Goal: Book appointment/travel/reservation

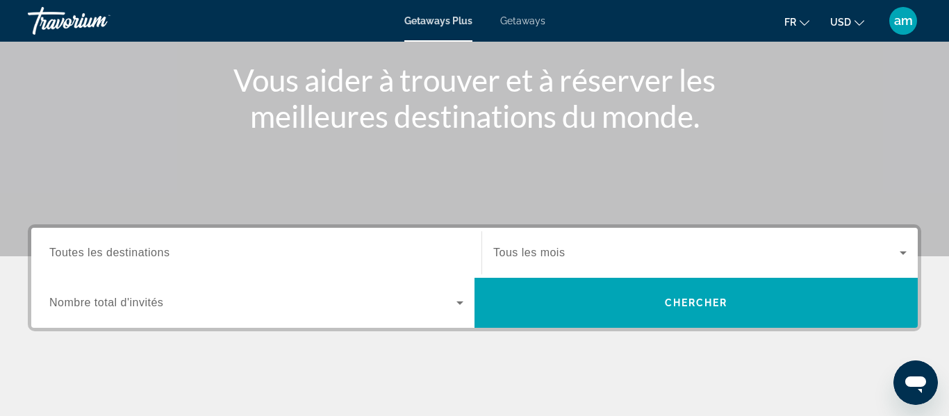
click at [220, 243] on div "Search widget" at bounding box center [256, 253] width 414 height 40
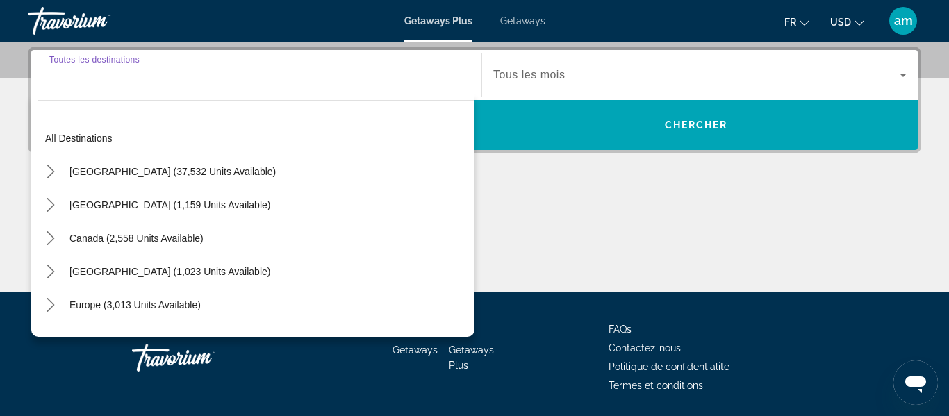
scroll to position [340, 0]
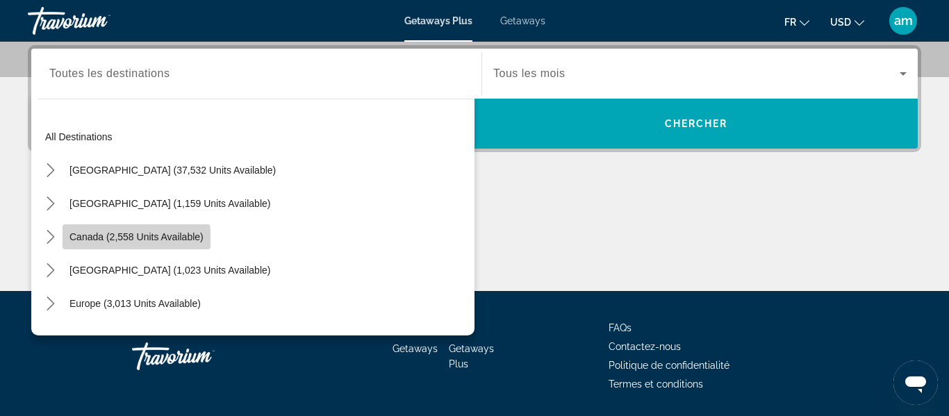
click at [131, 242] on span "Canada (2,558 units available)" at bounding box center [136, 236] width 134 height 11
type input "**********"
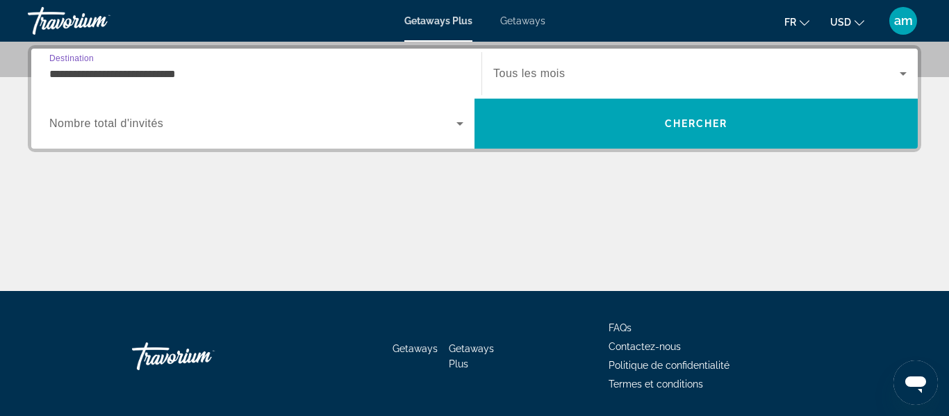
click at [147, 123] on span "Nombre total d'invités" at bounding box center [106, 123] width 114 height 12
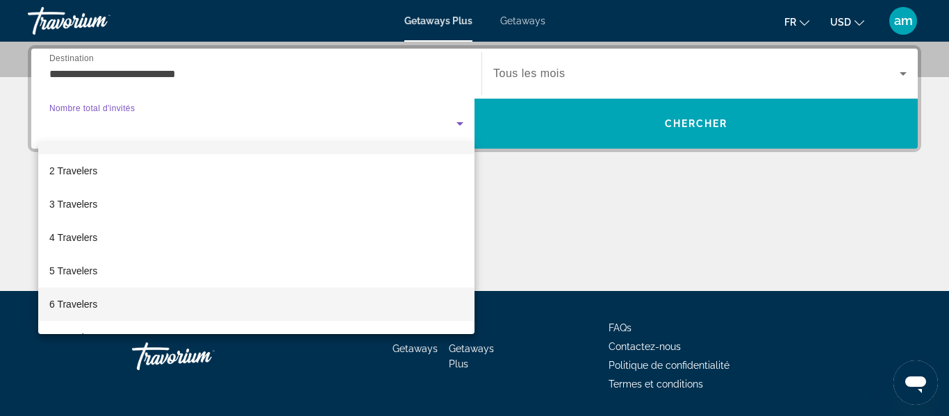
scroll to position [33, 0]
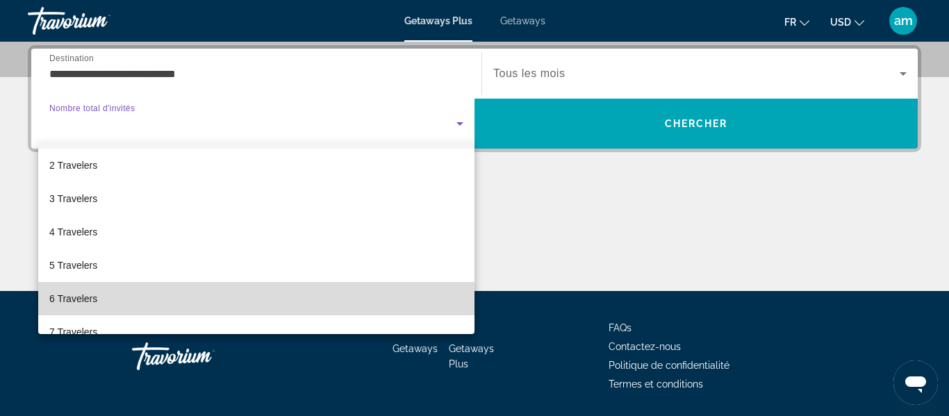
click at [166, 303] on mat-option "6 Travelers" at bounding box center [256, 298] width 436 height 33
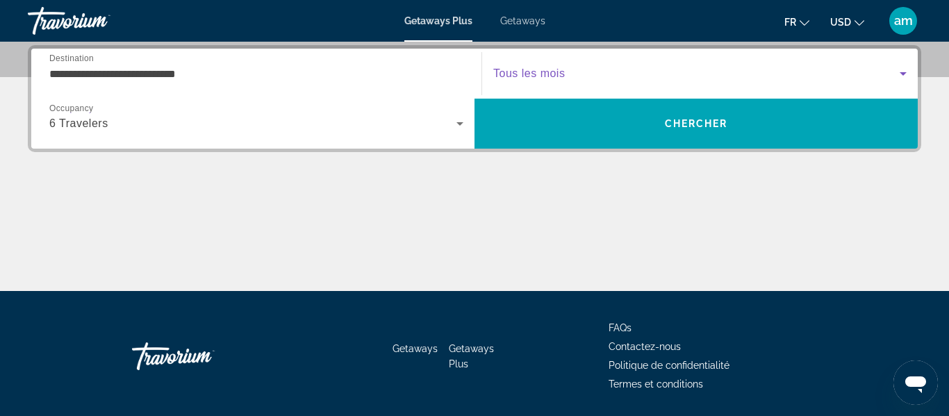
click at [614, 73] on span "Search widget" at bounding box center [696, 73] width 406 height 17
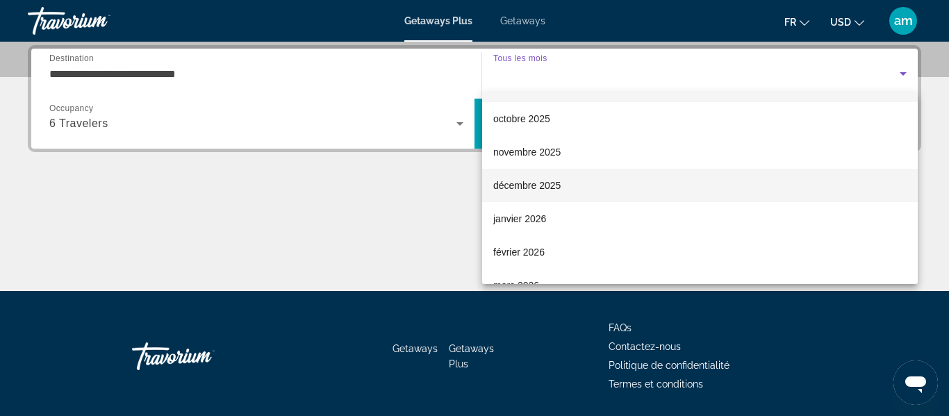
scroll to position [31, 0]
click at [521, 183] on span "décembre 2025" at bounding box center [526, 184] width 67 height 17
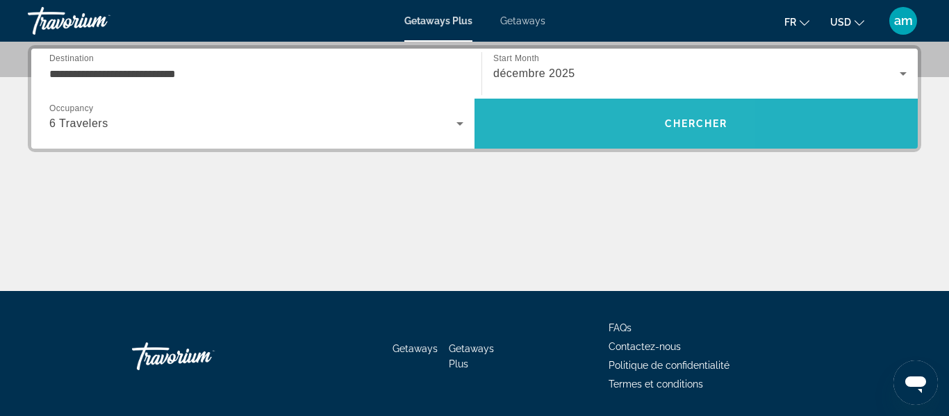
click at [572, 125] on span "Search" at bounding box center [696, 123] width 443 height 33
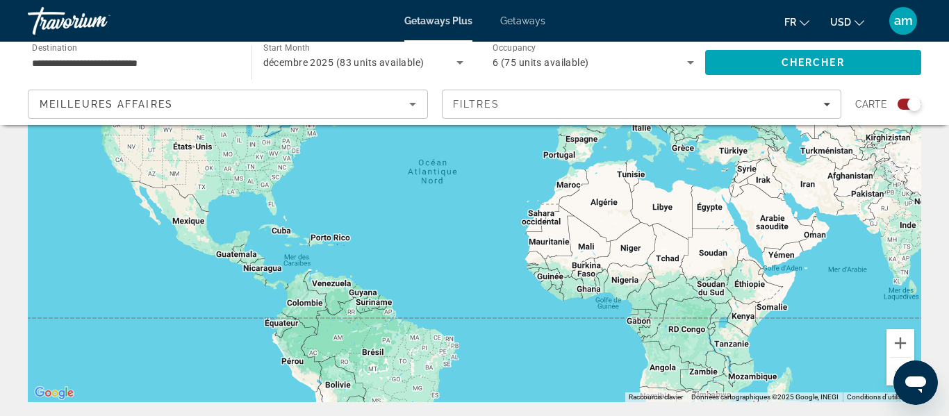
scroll to position [154, 0]
click at [163, 65] on input "**********" at bounding box center [133, 63] width 202 height 17
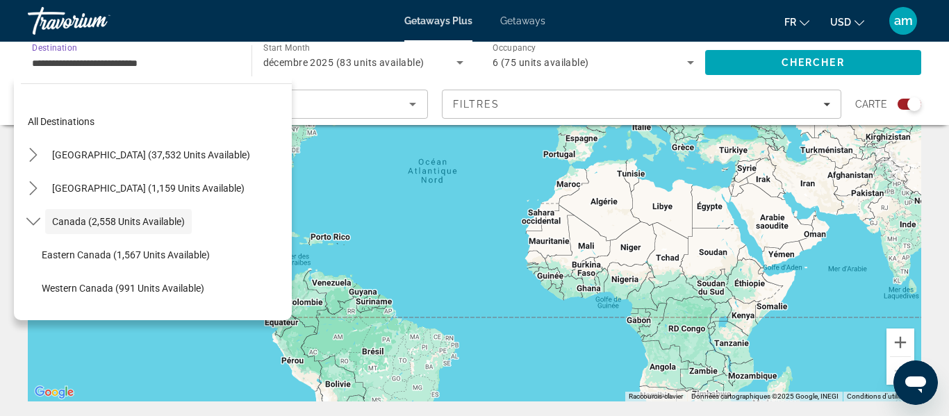
scroll to position [16, 0]
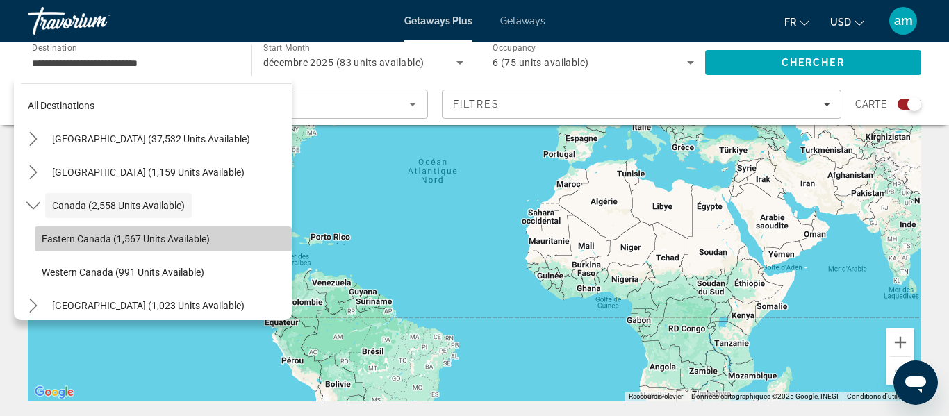
click at [194, 238] on span "Eastern Canada (1,567 units available)" at bounding box center [126, 238] width 168 height 11
type input "**********"
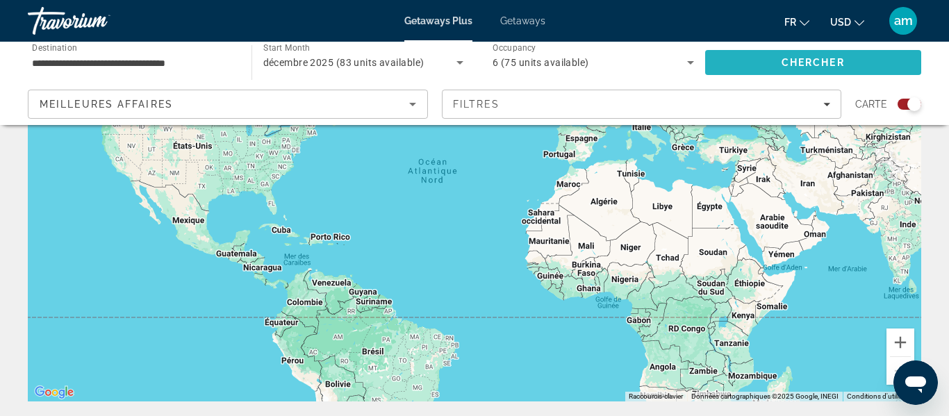
click at [814, 60] on span "Chercher" at bounding box center [813, 62] width 63 height 11
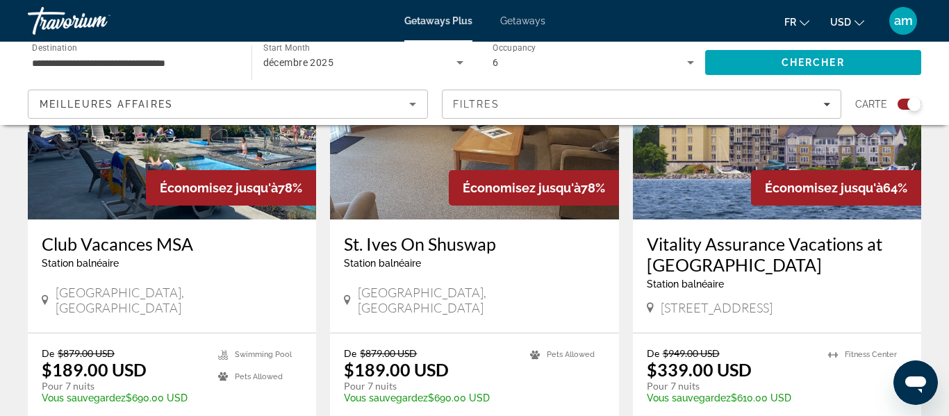
scroll to position [1598, 0]
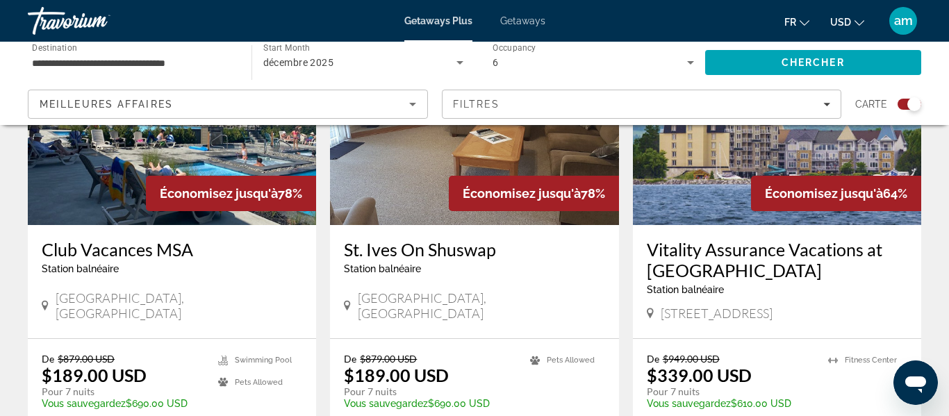
click at [850, 24] on span "USD" at bounding box center [840, 22] width 21 height 11
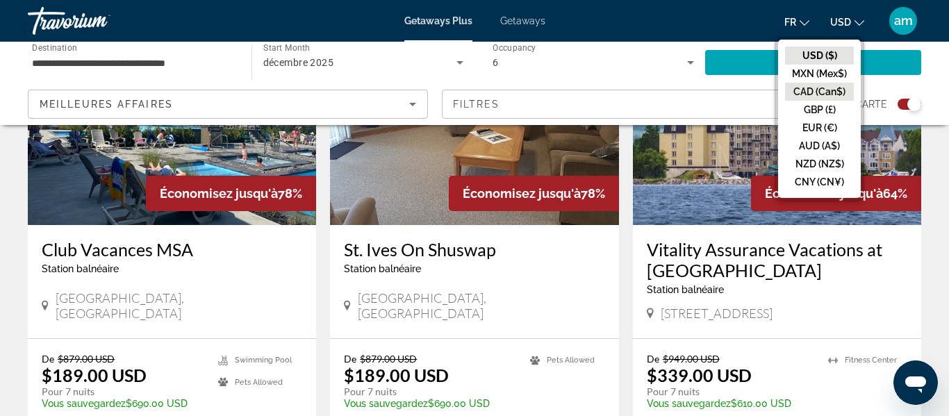
click at [828, 89] on button "CAD (Can$)" at bounding box center [819, 92] width 69 height 18
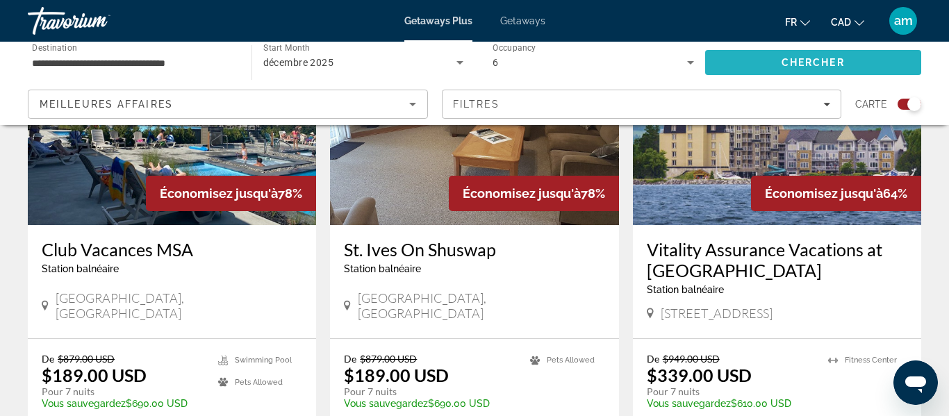
click at [835, 60] on span "Chercher" at bounding box center [813, 62] width 63 height 11
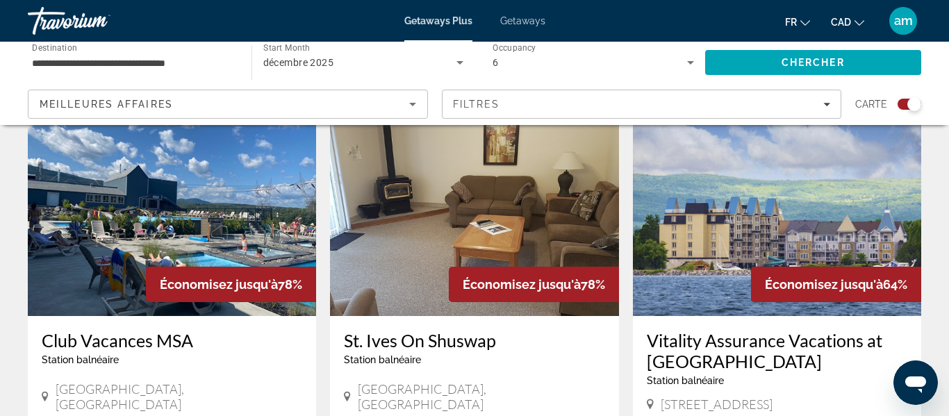
scroll to position [1506, 0]
click at [184, 197] on img "Main content" at bounding box center [172, 206] width 288 height 222
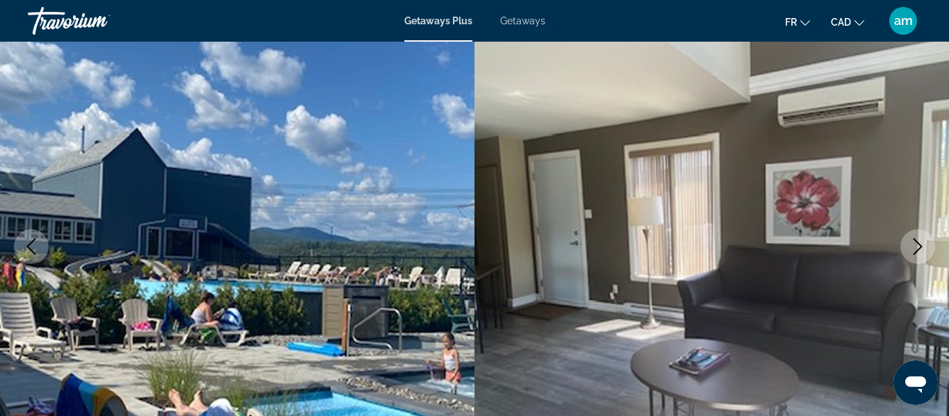
scroll to position [146, 0]
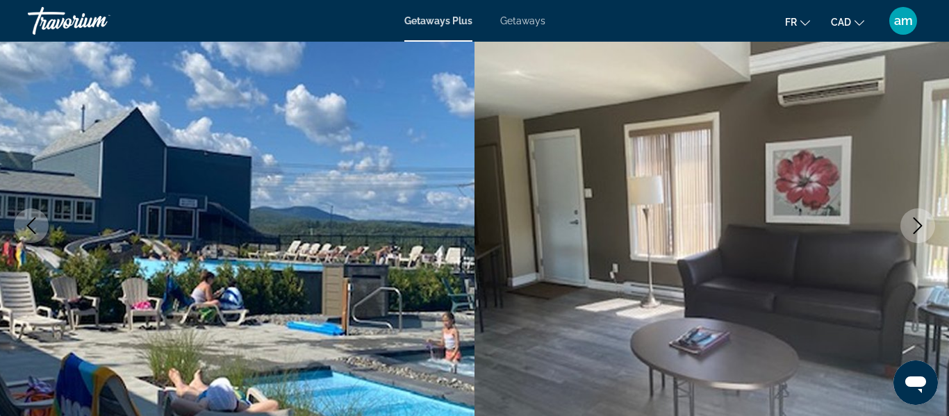
click at [910, 216] on button "Next image" at bounding box center [918, 225] width 35 height 35
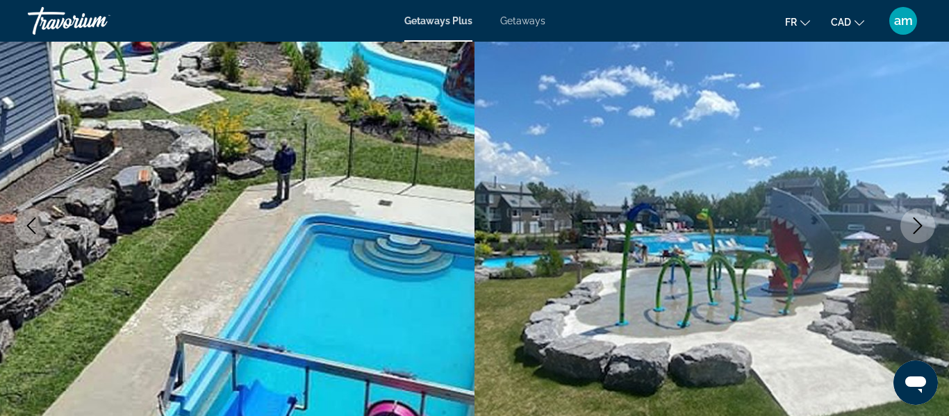
click at [907, 218] on button "Next image" at bounding box center [918, 225] width 35 height 35
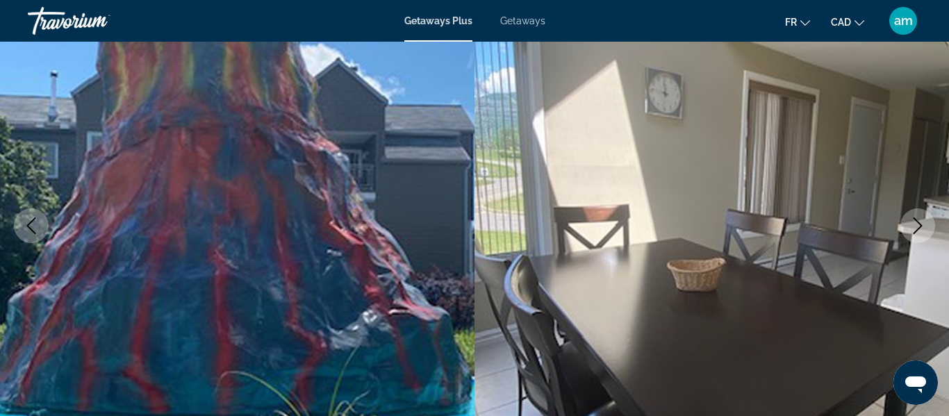
click at [907, 218] on button "Next image" at bounding box center [918, 225] width 35 height 35
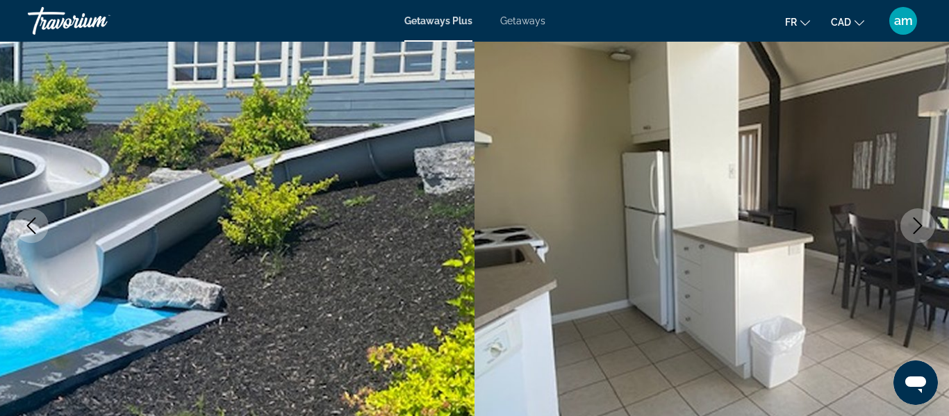
click at [919, 223] on icon "Next image" at bounding box center [918, 225] width 9 height 17
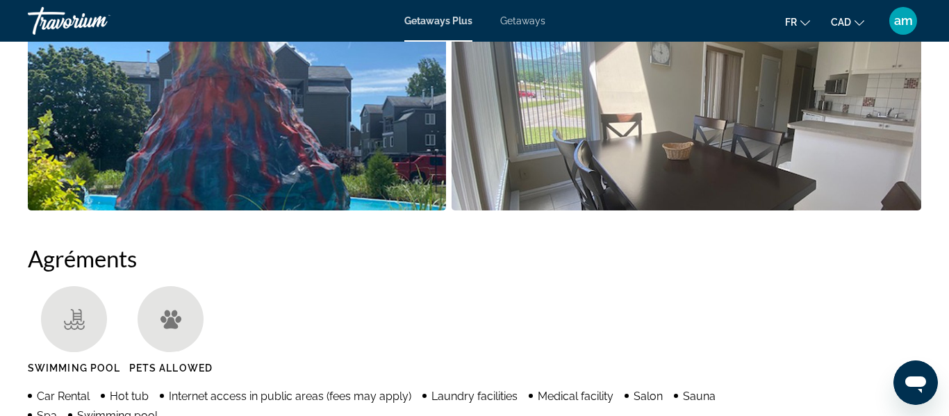
scroll to position [960, 0]
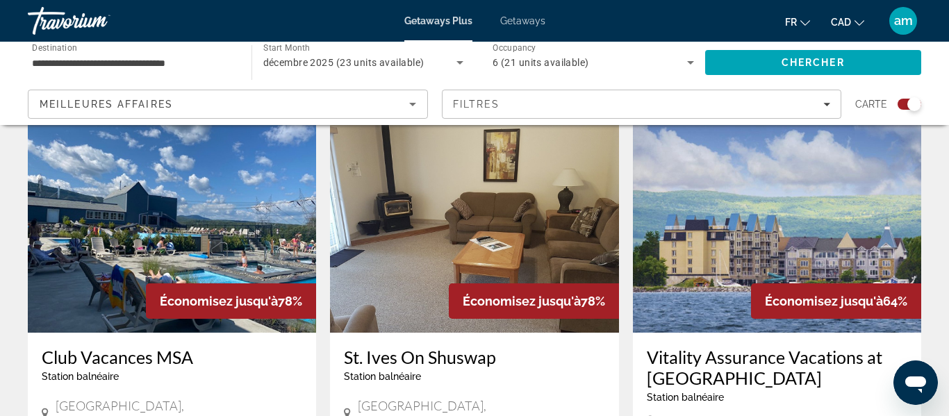
scroll to position [1488, 0]
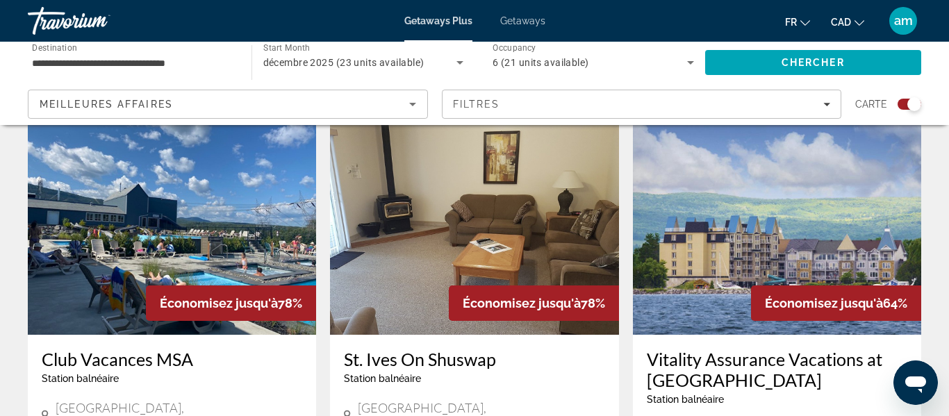
click at [527, 14] on div "Getaways Plus Getaways fr English Español Français Italiano Português русский C…" at bounding box center [474, 21] width 949 height 36
click at [520, 25] on span "Getaways" at bounding box center [522, 20] width 45 height 11
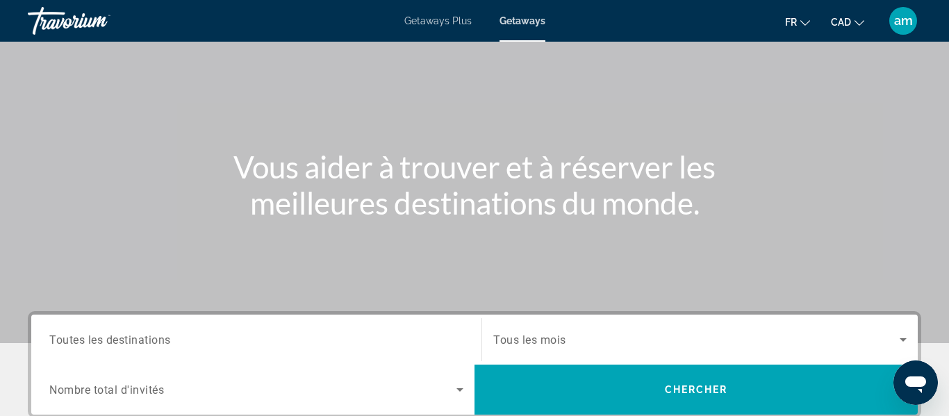
click at [171, 334] on span "Toutes les destinations" at bounding box center [110, 339] width 122 height 13
click at [172, 334] on input "Destination Toutes les destinations" at bounding box center [256, 340] width 414 height 17
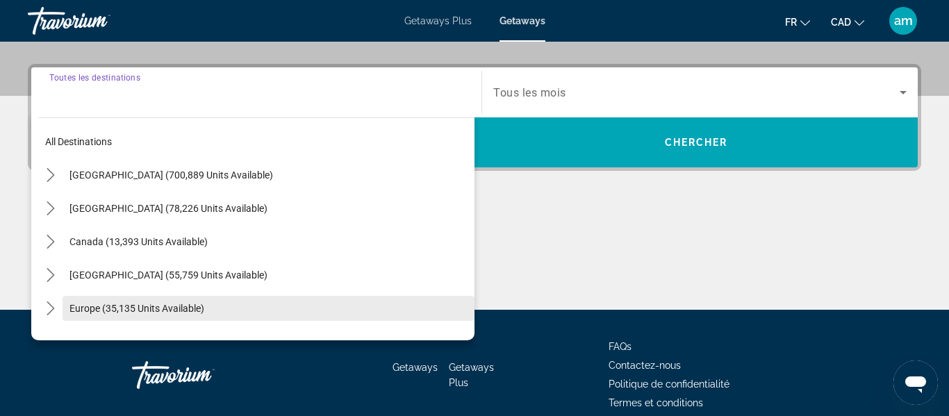
scroll to position [340, 0]
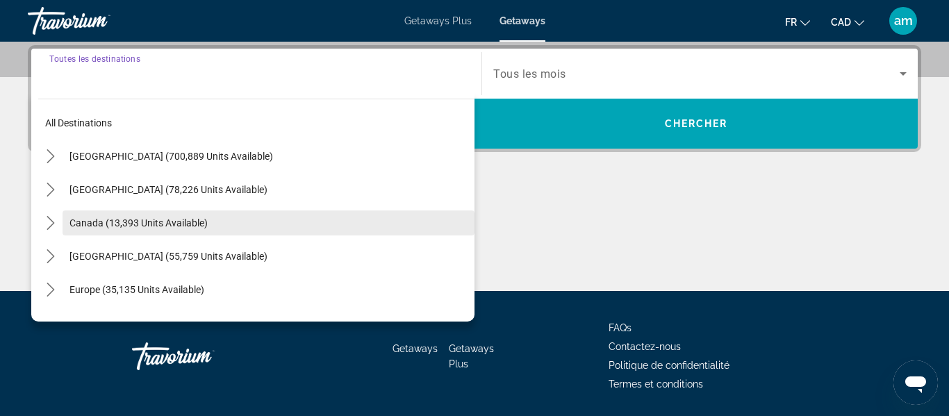
click at [138, 226] on span "Canada (13,393 units available)" at bounding box center [138, 222] width 138 height 11
type input "**********"
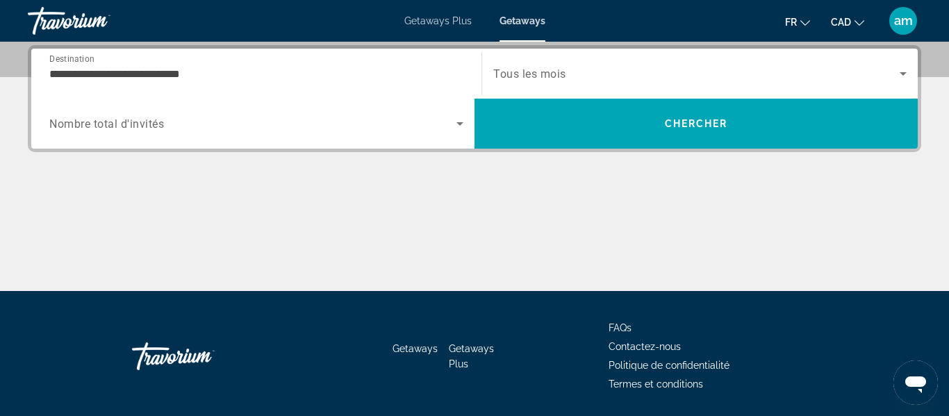
click at [154, 129] on span "Nombre total d'invités" at bounding box center [106, 123] width 115 height 13
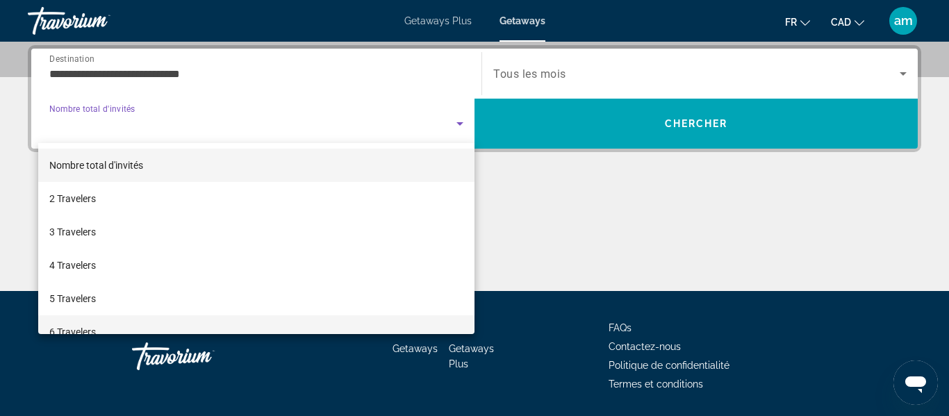
click at [153, 325] on mat-option "6 Travelers" at bounding box center [256, 331] width 436 height 33
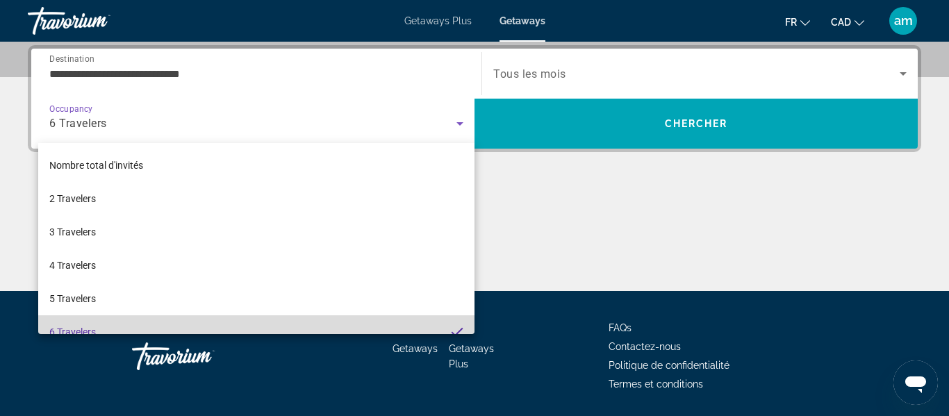
scroll to position [0, 0]
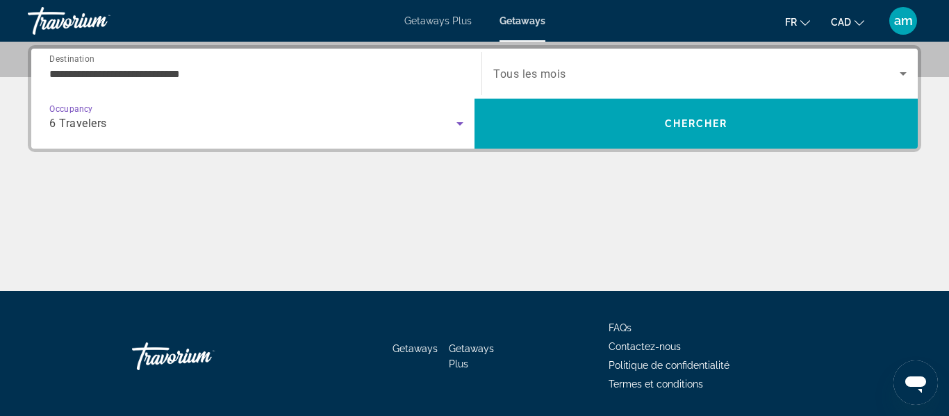
click at [562, 67] on span "Tous les mois" at bounding box center [529, 73] width 73 height 13
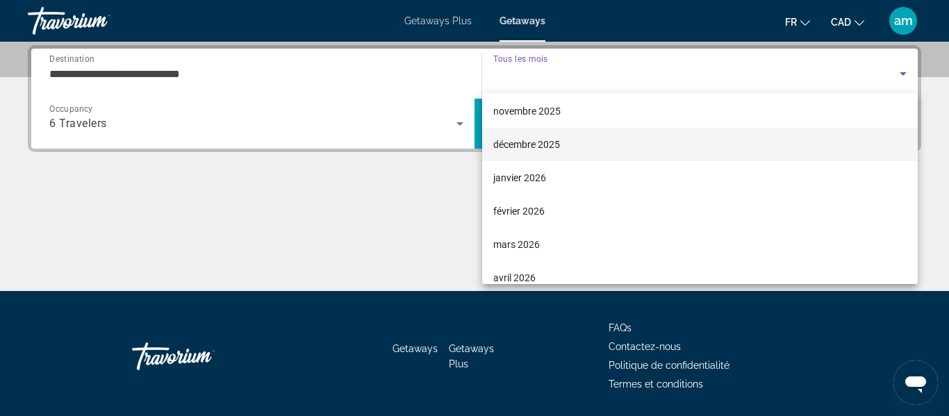
scroll to position [83, 0]
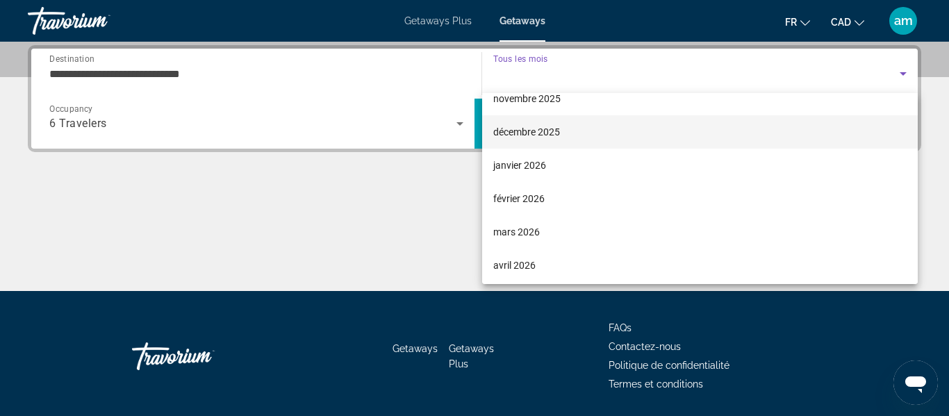
click at [529, 128] on span "décembre 2025" at bounding box center [526, 132] width 67 height 17
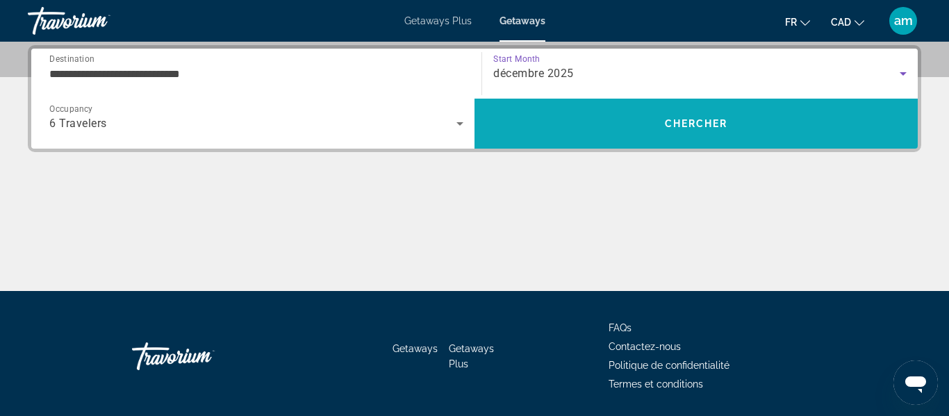
click at [529, 123] on span "Search" at bounding box center [696, 123] width 443 height 33
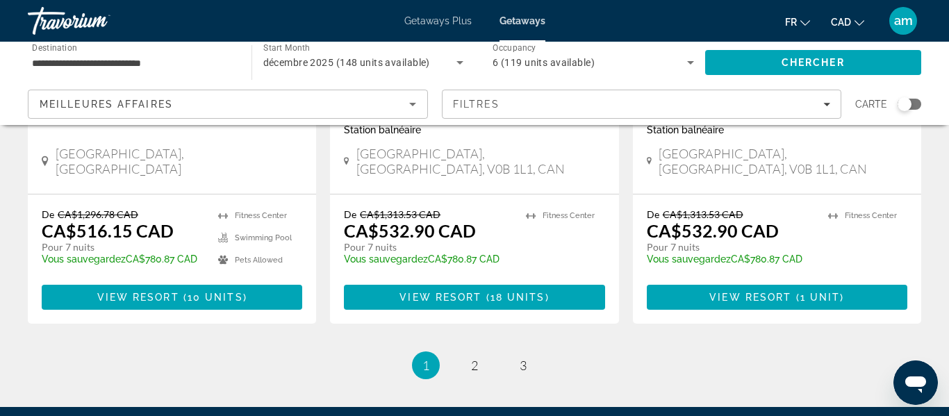
scroll to position [1843, 0]
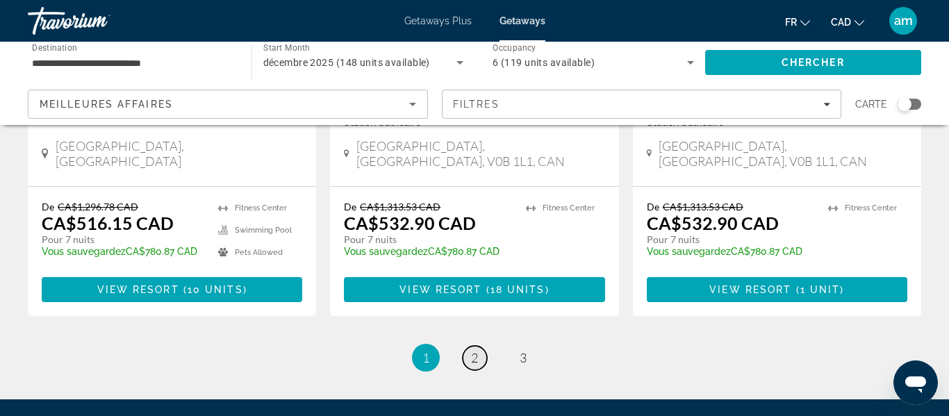
click at [474, 350] on span "2" at bounding box center [474, 357] width 7 height 15
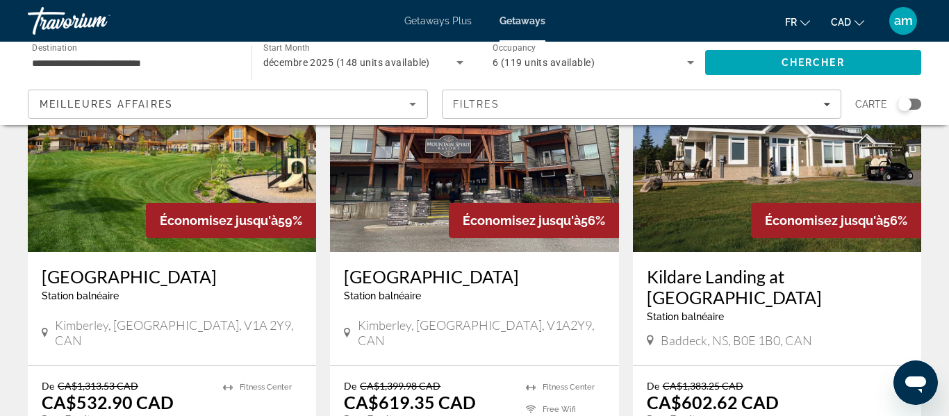
scroll to position [76, 0]
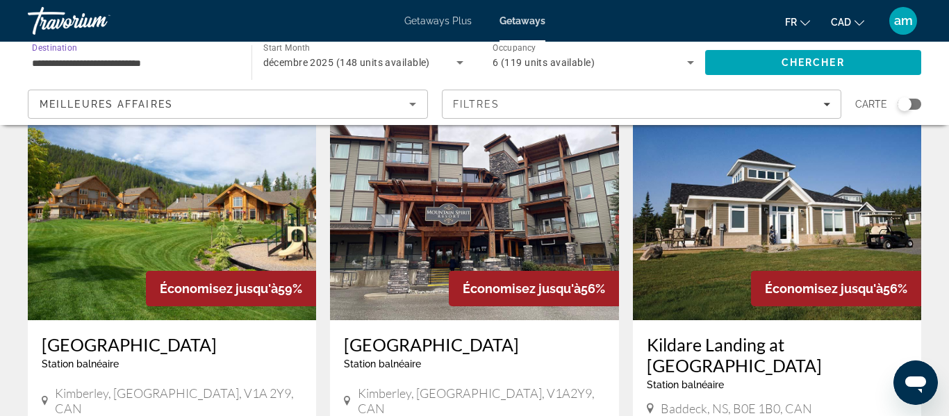
click at [173, 60] on input "**********" at bounding box center [133, 63] width 202 height 17
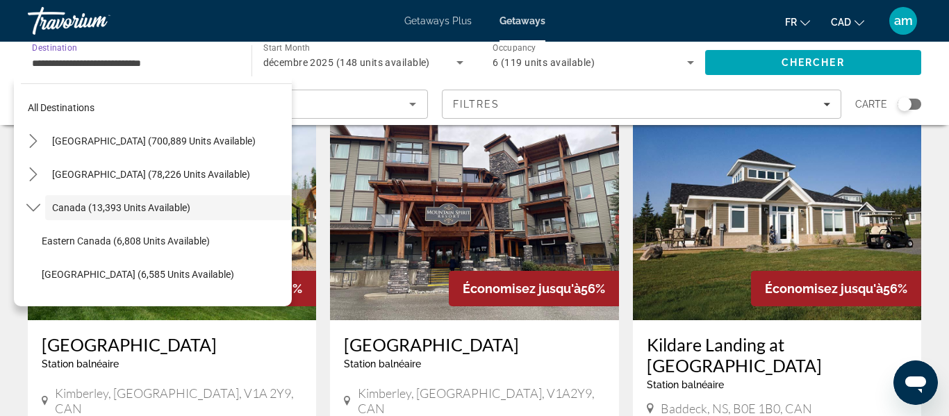
scroll to position [16, 0]
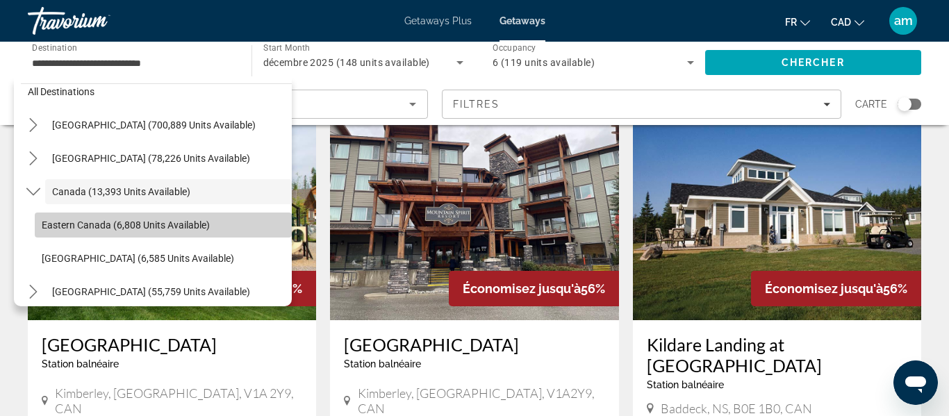
click at [146, 226] on span "Eastern Canada (6,808 units available)" at bounding box center [126, 225] width 168 height 11
type input "**********"
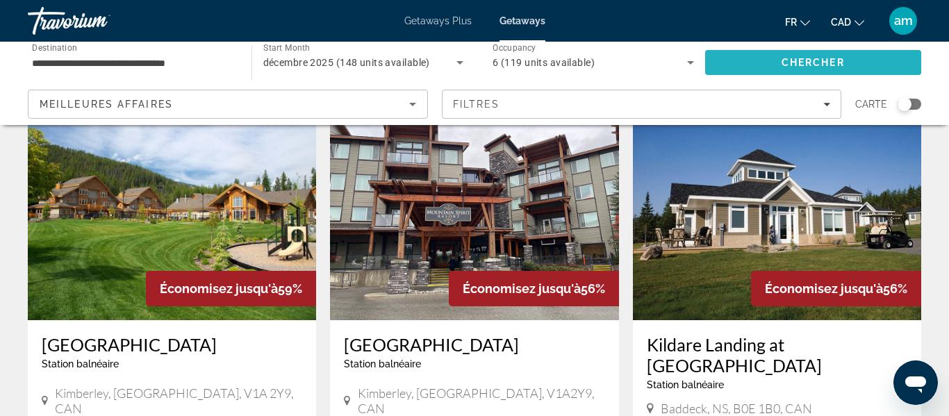
click at [844, 69] on span "Search" at bounding box center [813, 62] width 217 height 33
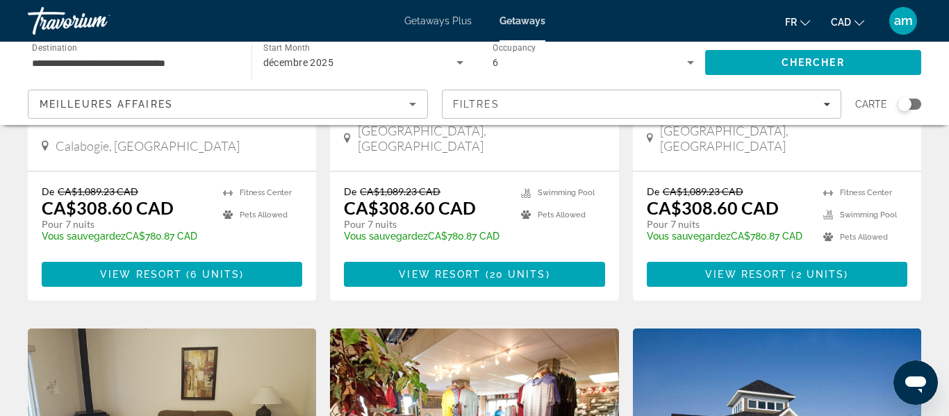
scroll to position [841, 0]
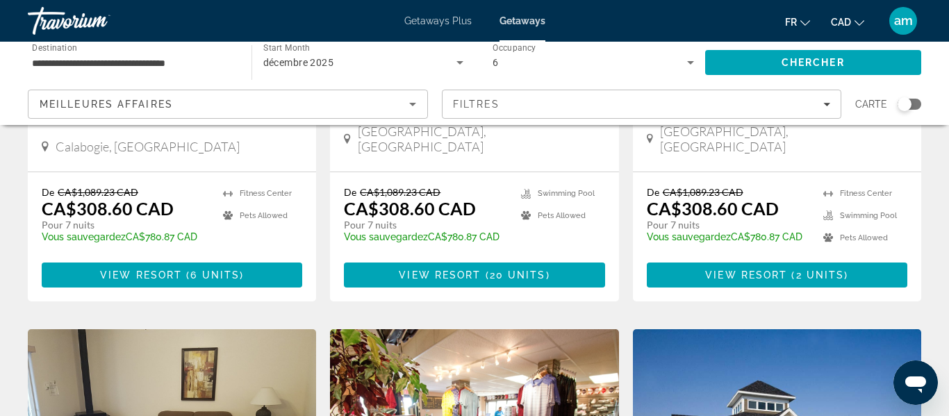
click at [533, 60] on div "6" at bounding box center [590, 62] width 195 height 17
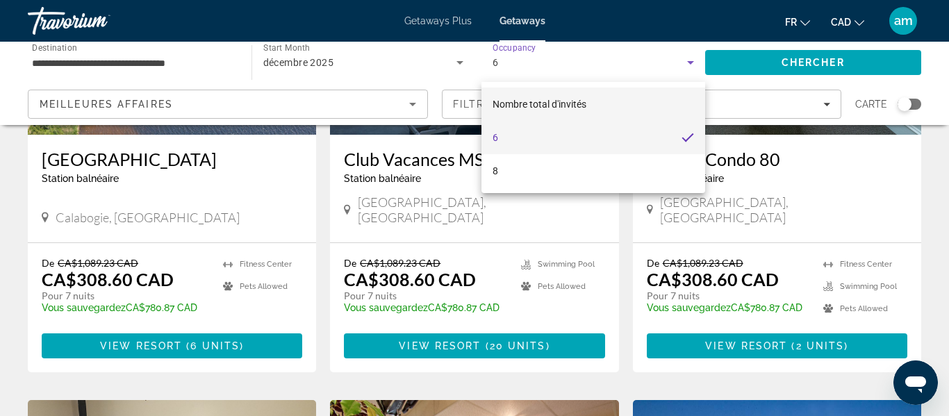
scroll to position [768, 0]
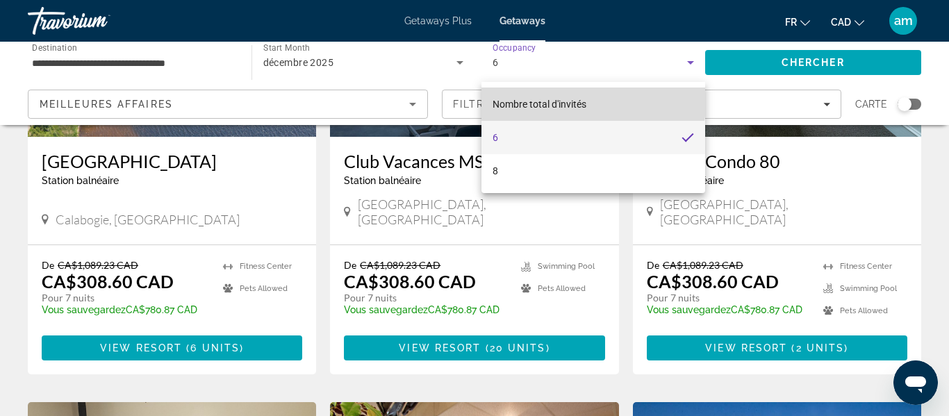
click at [590, 99] on mat-option "Nombre total d'invités" at bounding box center [594, 104] width 224 height 33
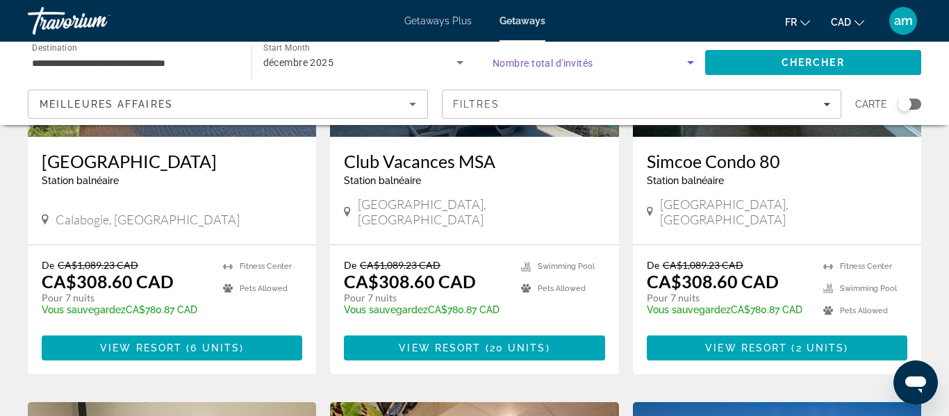
click at [586, 63] on span "Nombre total d'invités" at bounding box center [543, 63] width 101 height 11
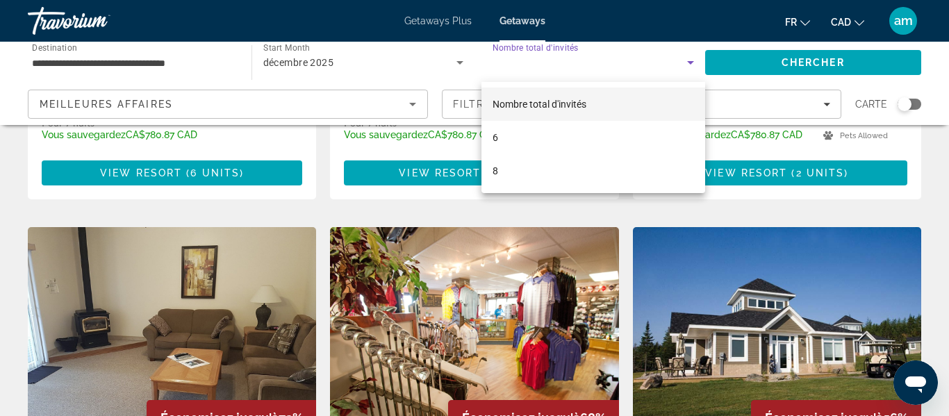
scroll to position [939, 0]
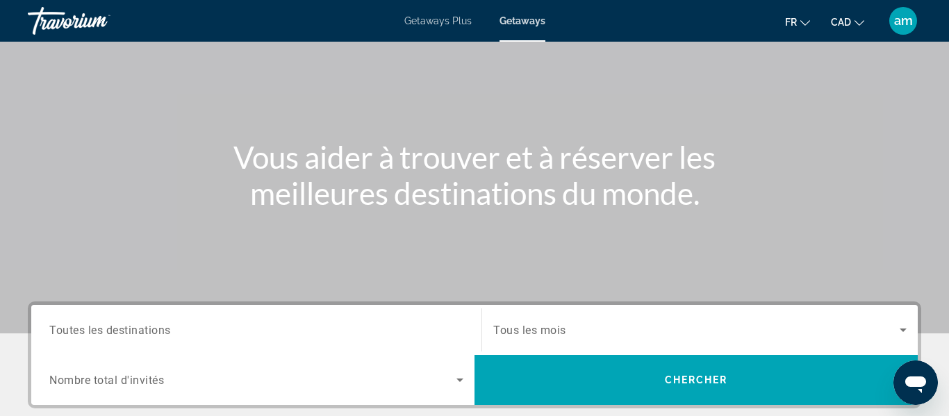
scroll to position [221, 0]
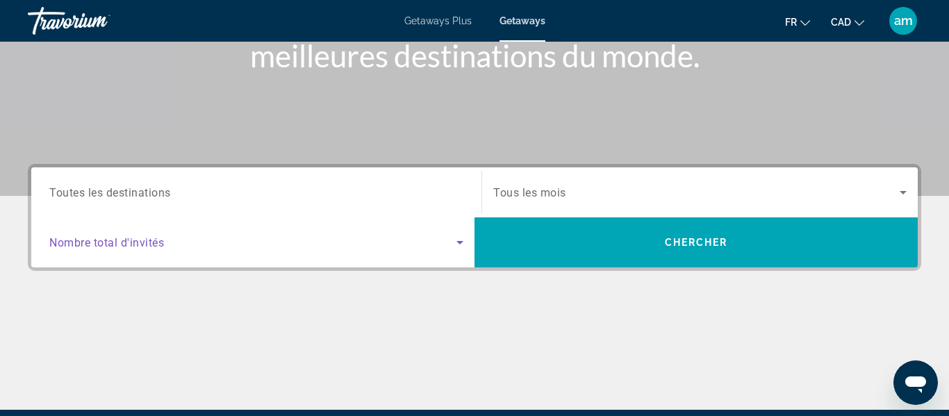
click at [278, 246] on span "Search widget" at bounding box center [252, 242] width 407 height 17
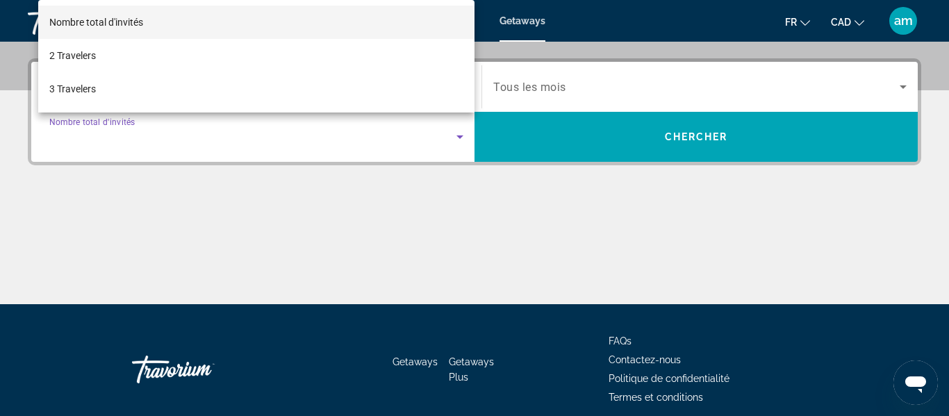
scroll to position [340, 0]
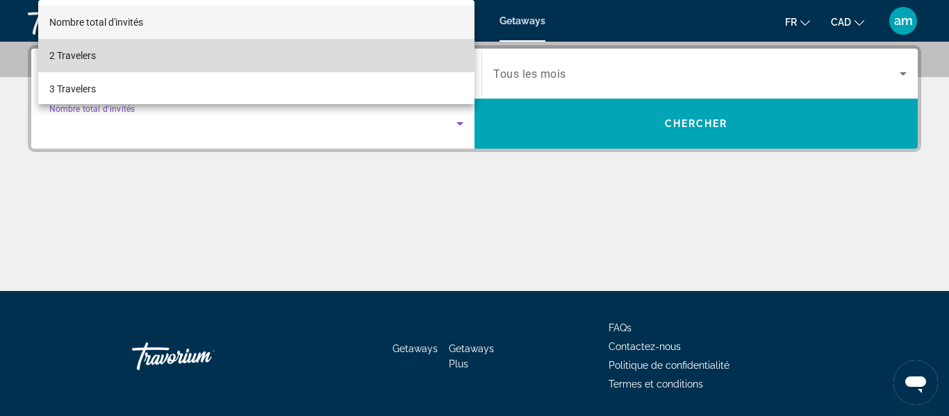
click at [183, 60] on mat-option "2 Travelers" at bounding box center [256, 55] width 436 height 33
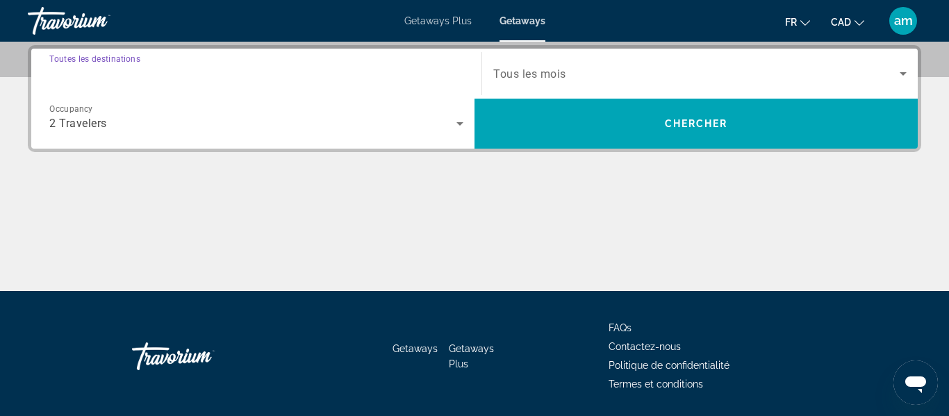
click at [175, 74] on input "Destination Toutes les destinations" at bounding box center [256, 74] width 414 height 17
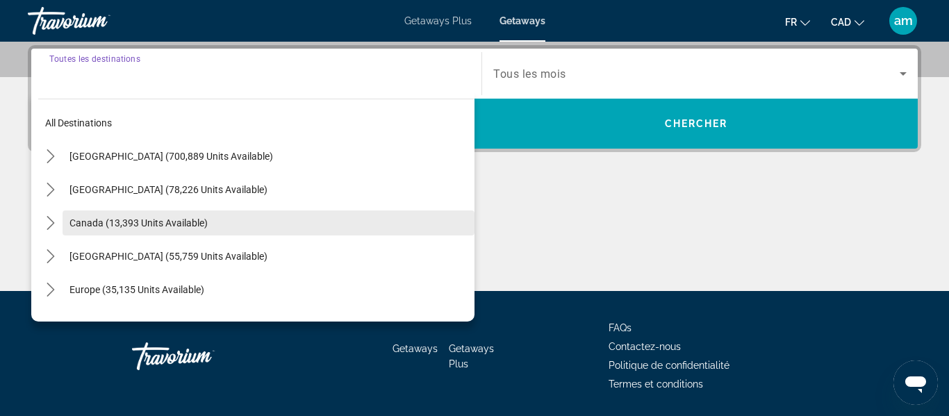
click at [158, 220] on span "Canada (13,393 units available)" at bounding box center [138, 222] width 138 height 11
type input "**********"
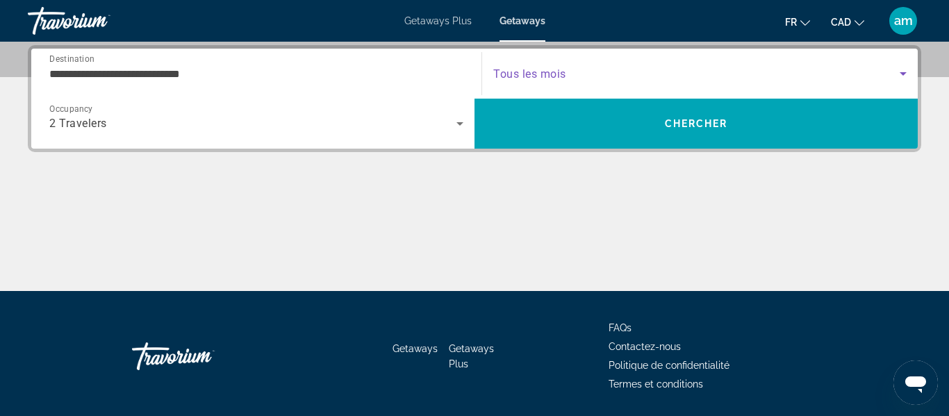
click at [643, 77] on span "Search widget" at bounding box center [696, 73] width 406 height 17
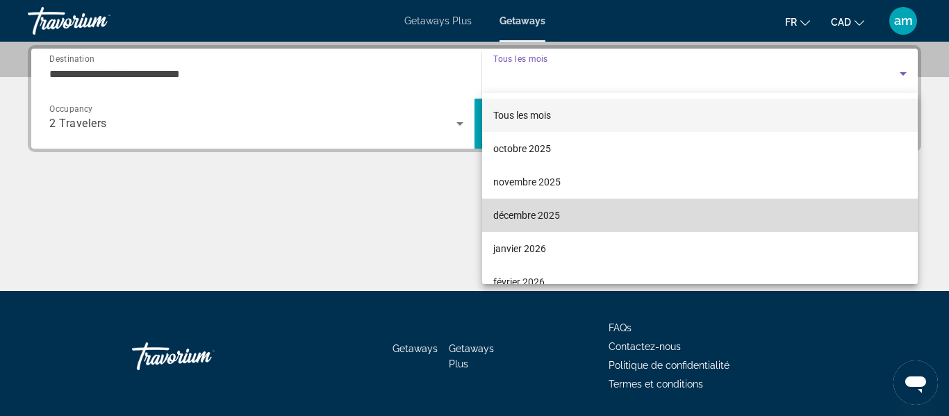
click at [554, 209] on span "décembre 2025" at bounding box center [526, 215] width 67 height 17
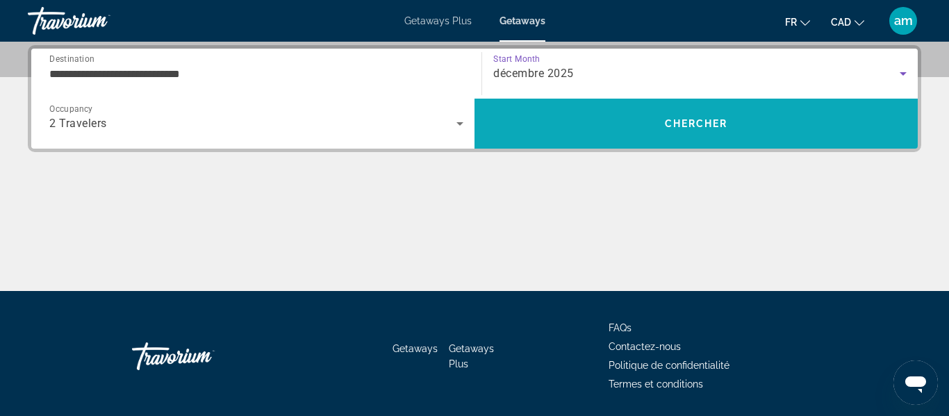
click at [533, 127] on span "Search" at bounding box center [696, 123] width 443 height 33
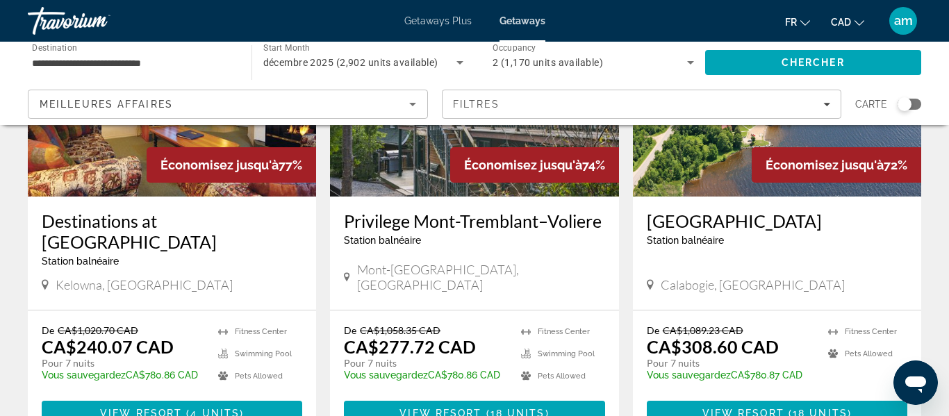
scroll to position [710, 0]
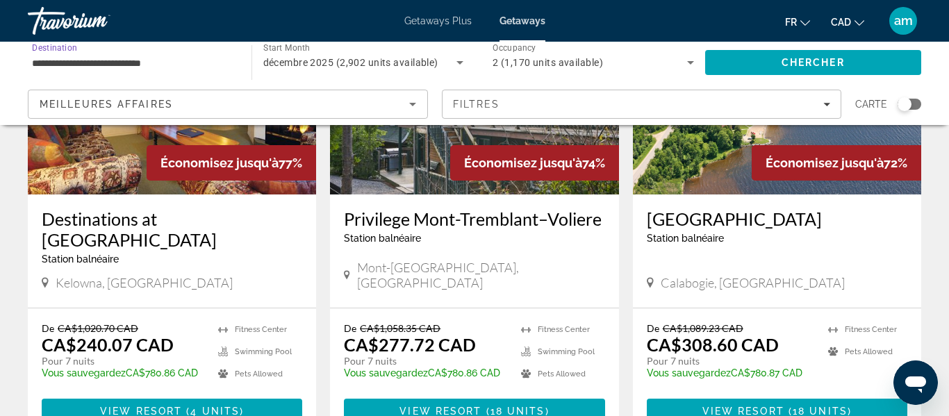
click at [174, 64] on input "**********" at bounding box center [133, 63] width 202 height 17
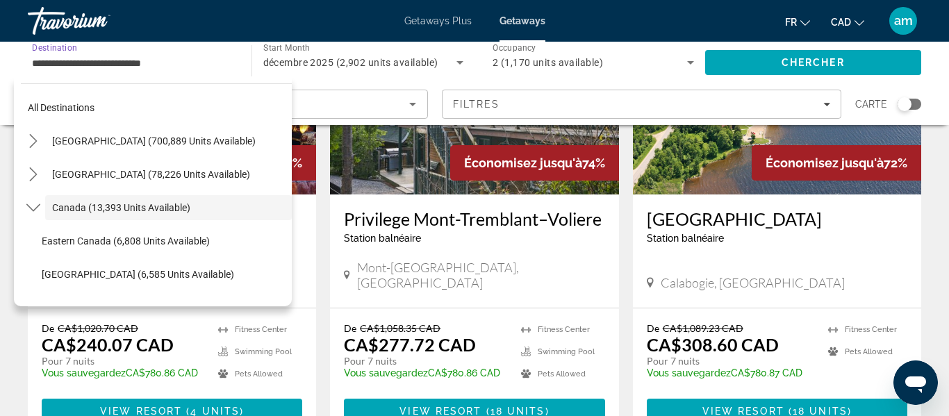
scroll to position [16, 0]
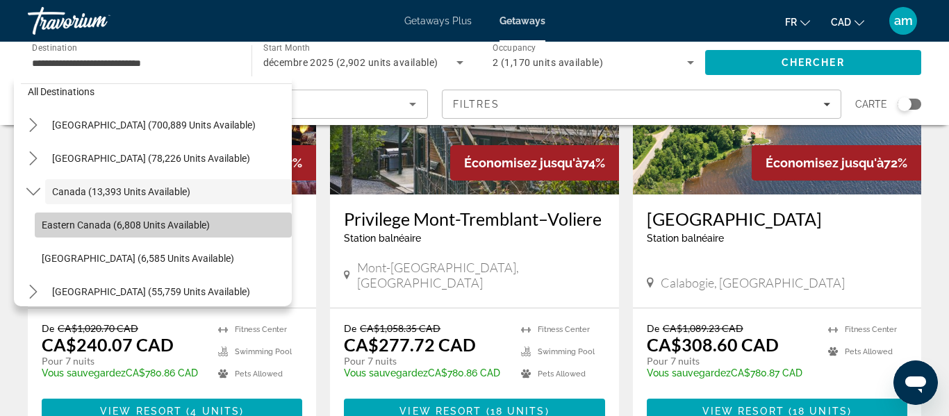
click at [174, 225] on span "Eastern Canada (6,808 units available)" at bounding box center [126, 225] width 168 height 11
type input "**********"
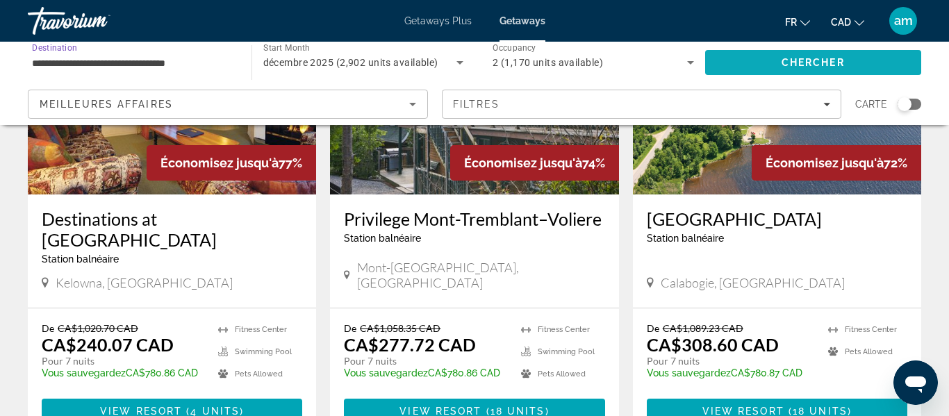
click at [728, 58] on span "Search" at bounding box center [813, 62] width 217 height 33
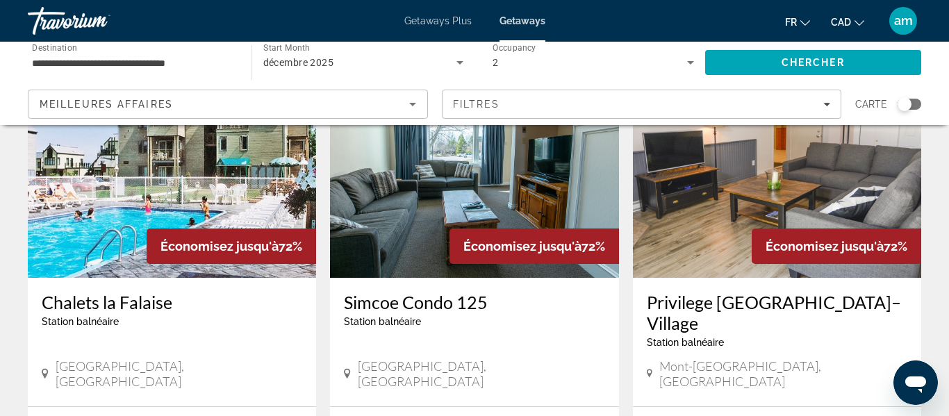
scroll to position [645, 0]
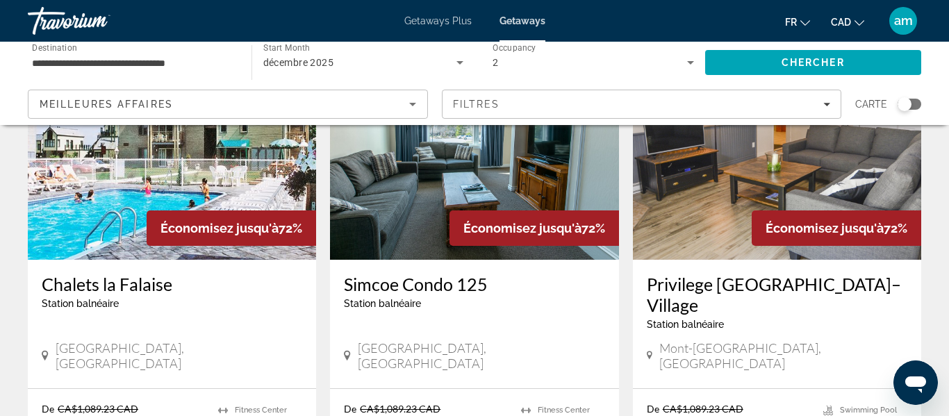
click at [78, 190] on img "Main content" at bounding box center [172, 149] width 288 height 222
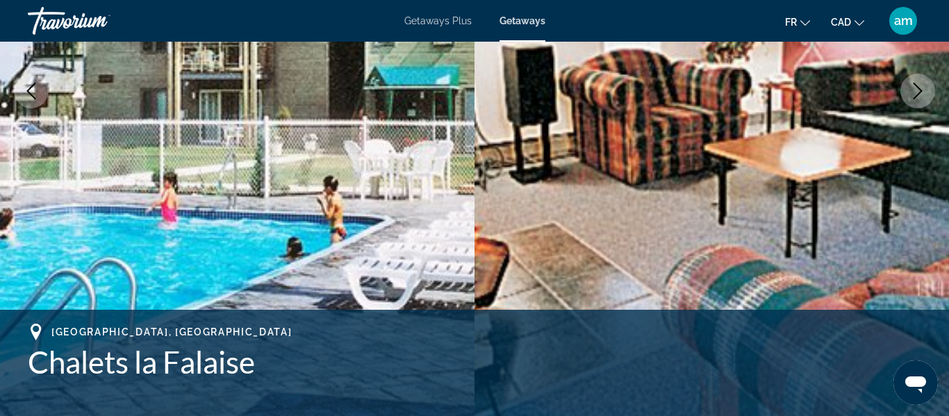
scroll to position [285, 0]
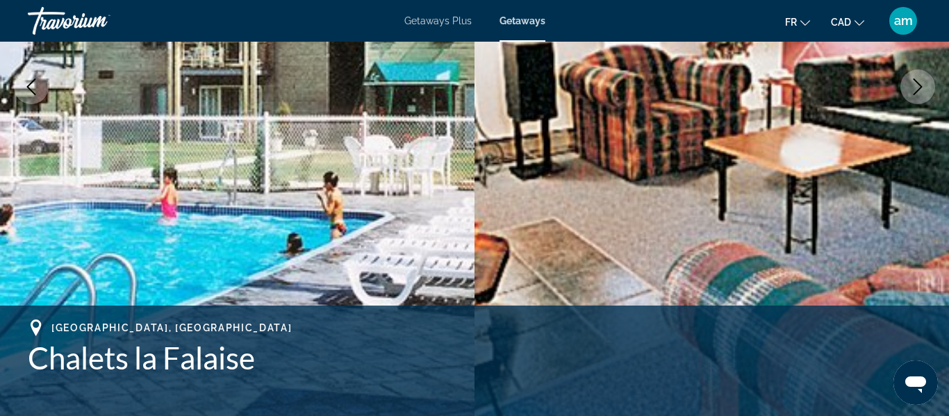
click at [918, 92] on icon "Next image" at bounding box center [918, 87] width 17 height 17
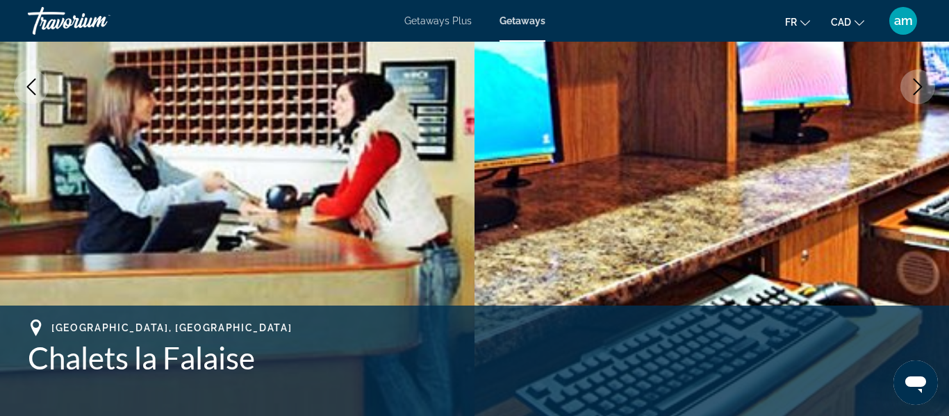
click at [918, 92] on icon "Next image" at bounding box center [918, 87] width 17 height 17
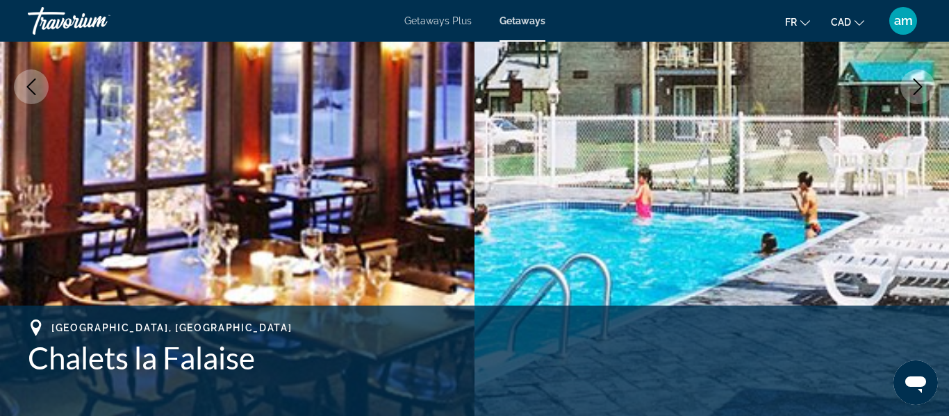
click at [918, 92] on icon "Next image" at bounding box center [918, 87] width 17 height 17
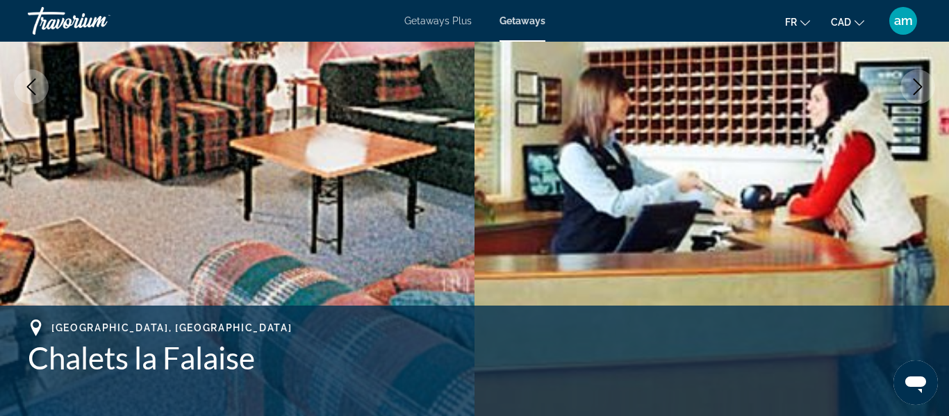
click at [918, 92] on icon "Next image" at bounding box center [918, 87] width 17 height 17
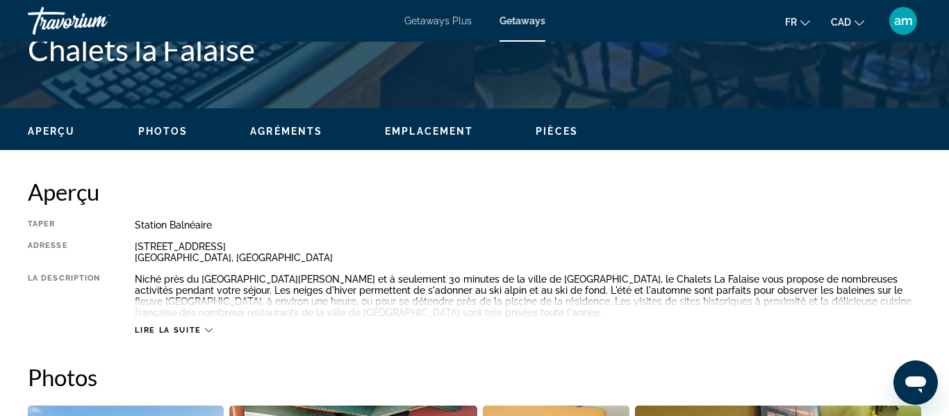
click at [162, 132] on span "Photos" at bounding box center [163, 131] width 50 height 11
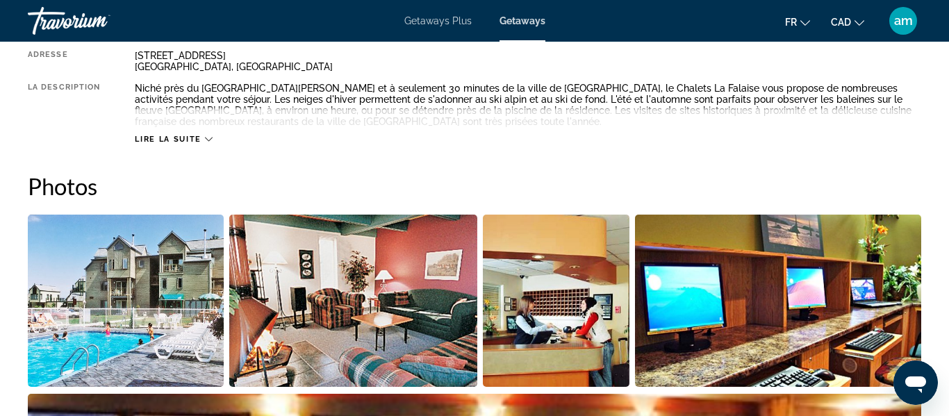
scroll to position [873, 0]
